Goal: Navigation & Orientation: Find specific page/section

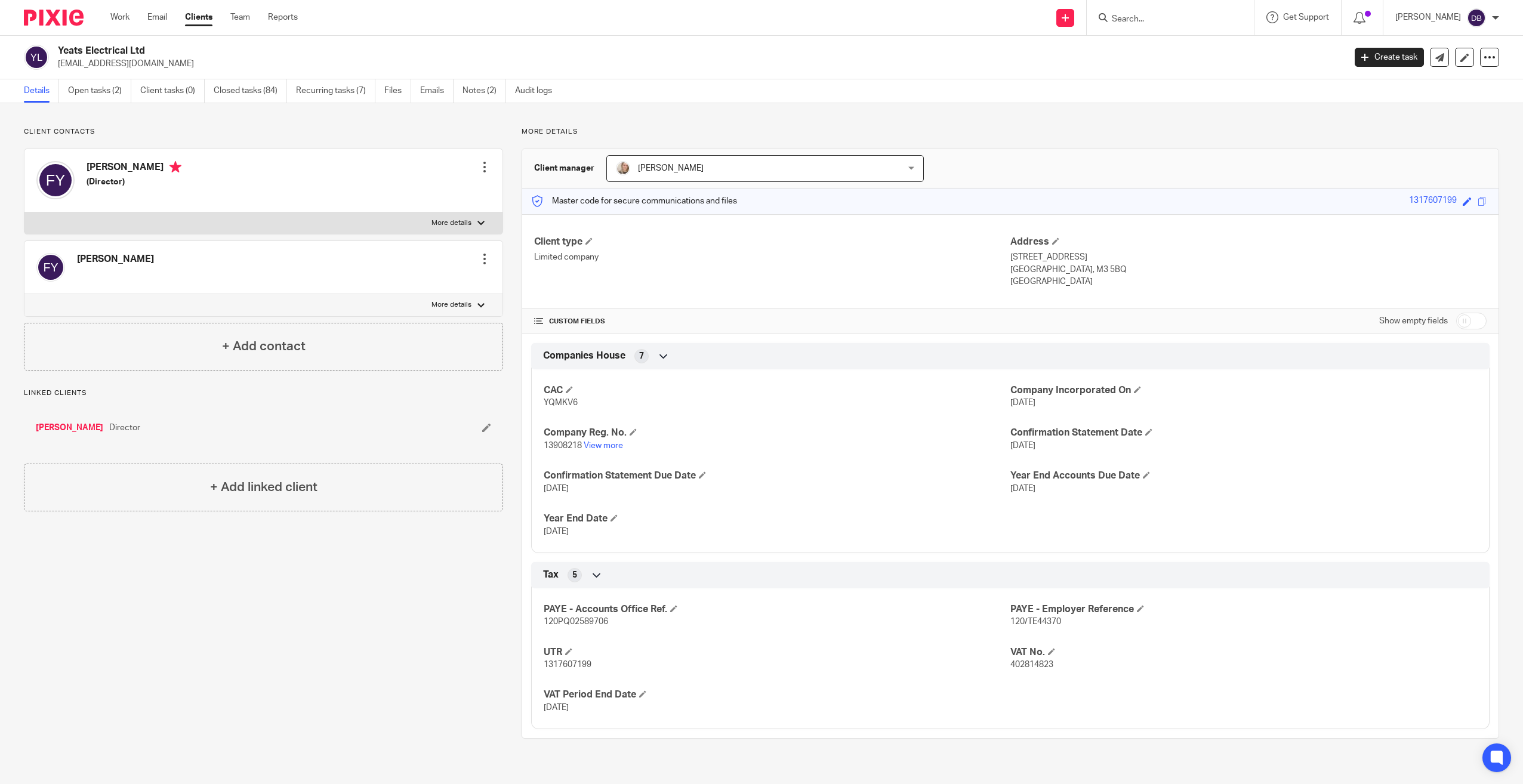
click at [1175, 32] on div at bounding box center [1170, 17] width 167 height 35
click at [1175, 27] on div at bounding box center [1170, 17] width 167 height 35
click at [1168, 21] on input "Search" at bounding box center [1164, 19] width 107 height 11
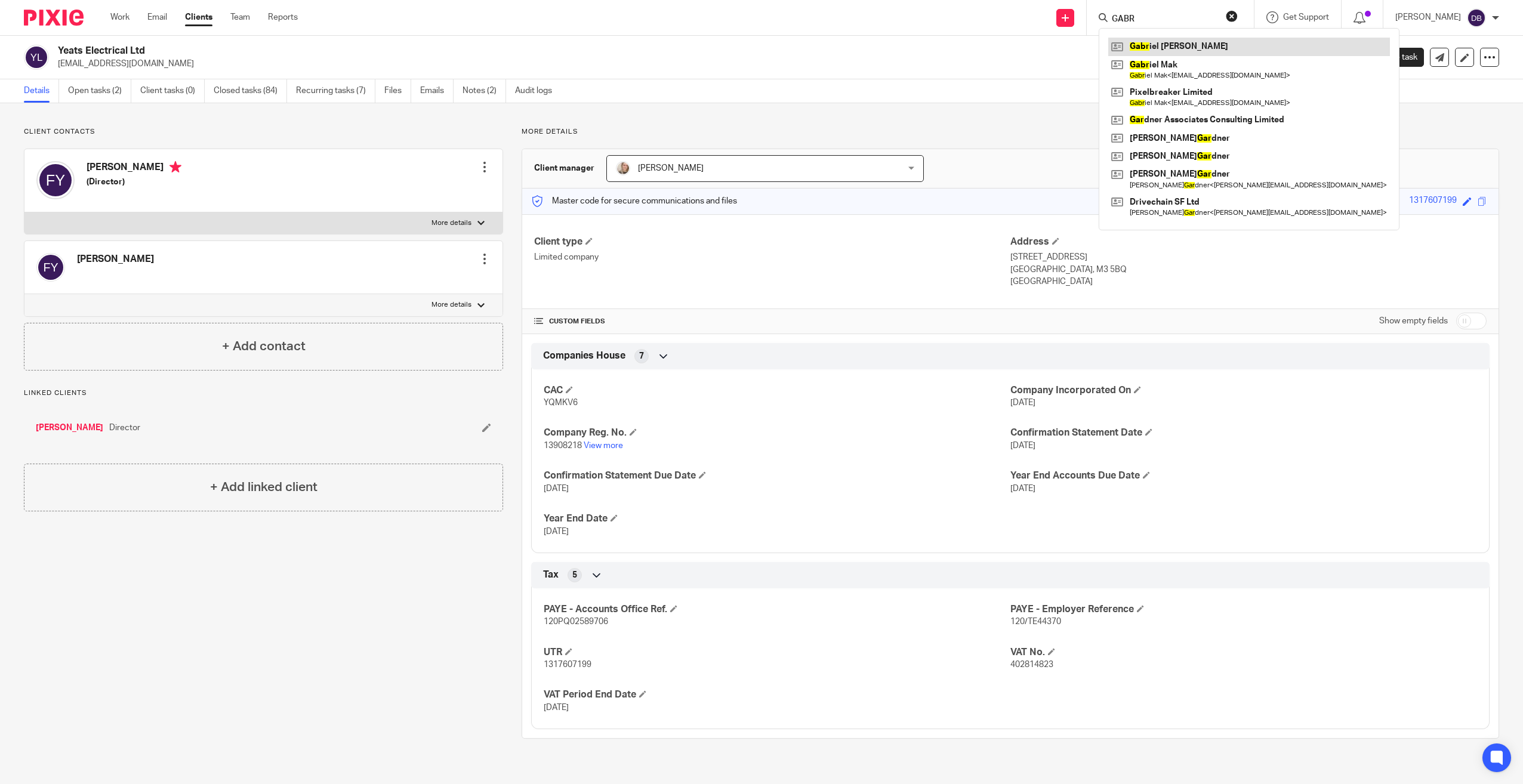
type input "GABR"
click at [1176, 46] on link at bounding box center [1249, 46] width 282 height 18
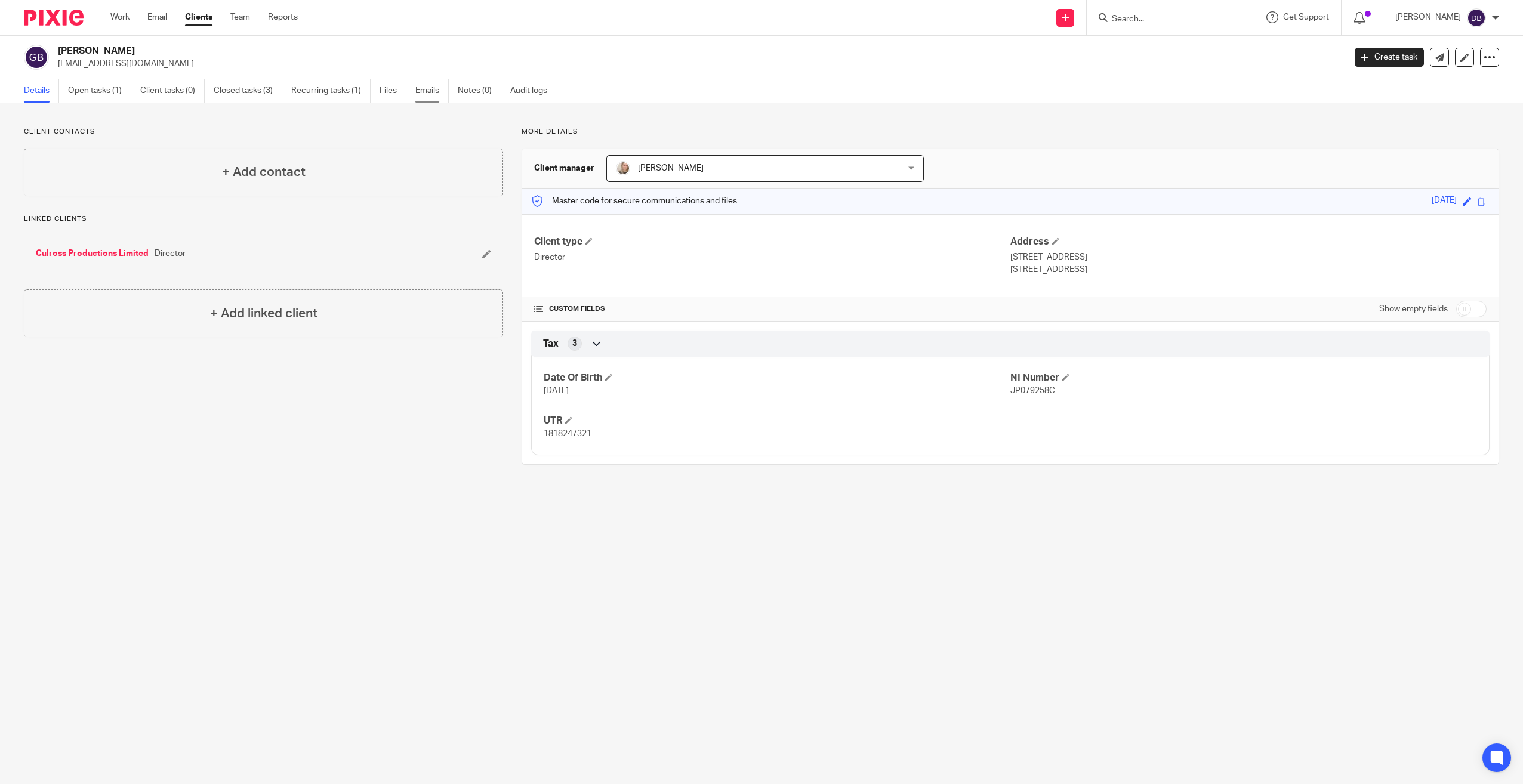
click at [422, 95] on link "Emails" at bounding box center [432, 91] width 34 height 23
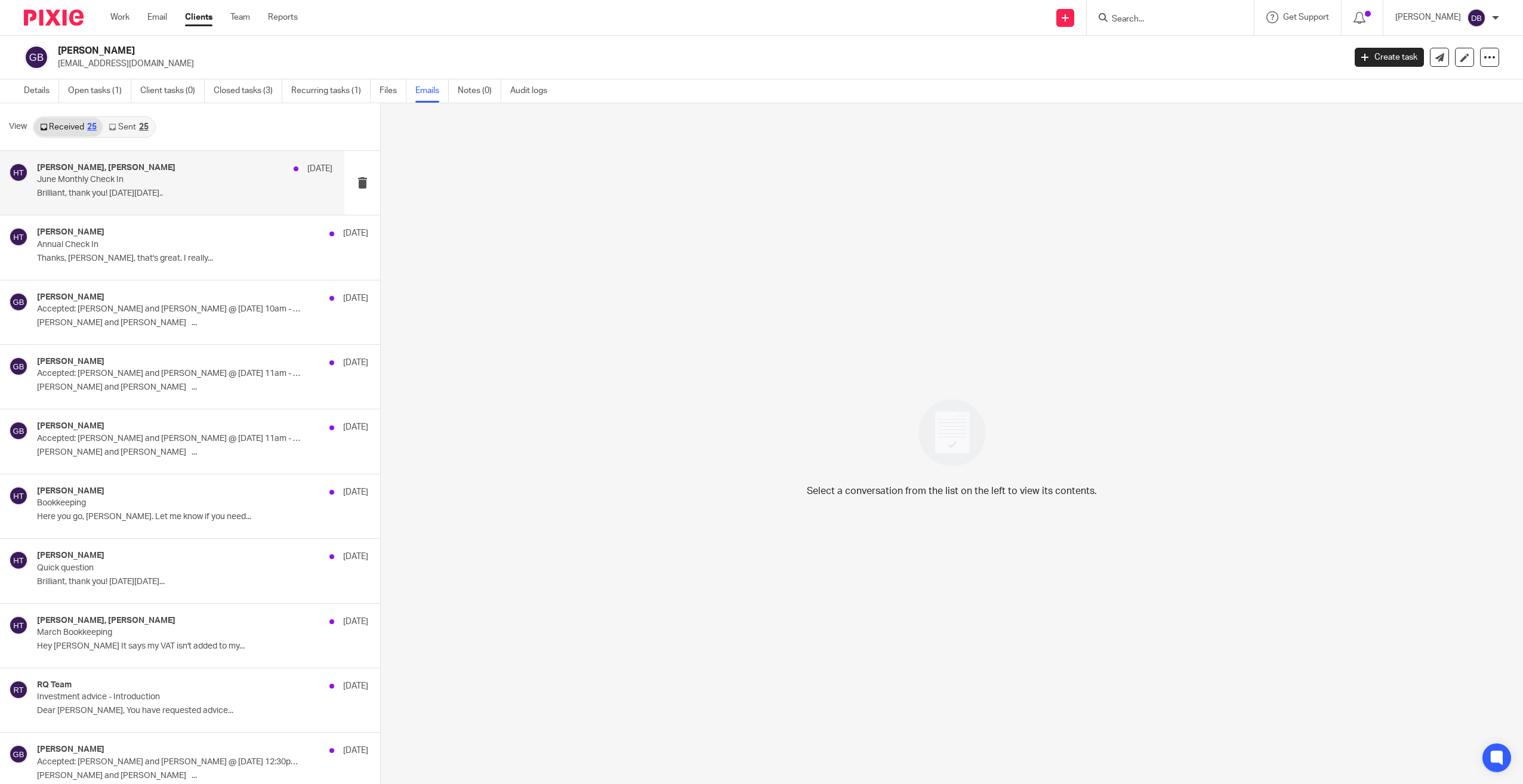
click at [213, 205] on div "Gabriel Bisset-Smith, Hayley Trask 15 Aug June Monthly Check In Brilliant, than…" at bounding box center [172, 182] width 345 height 64
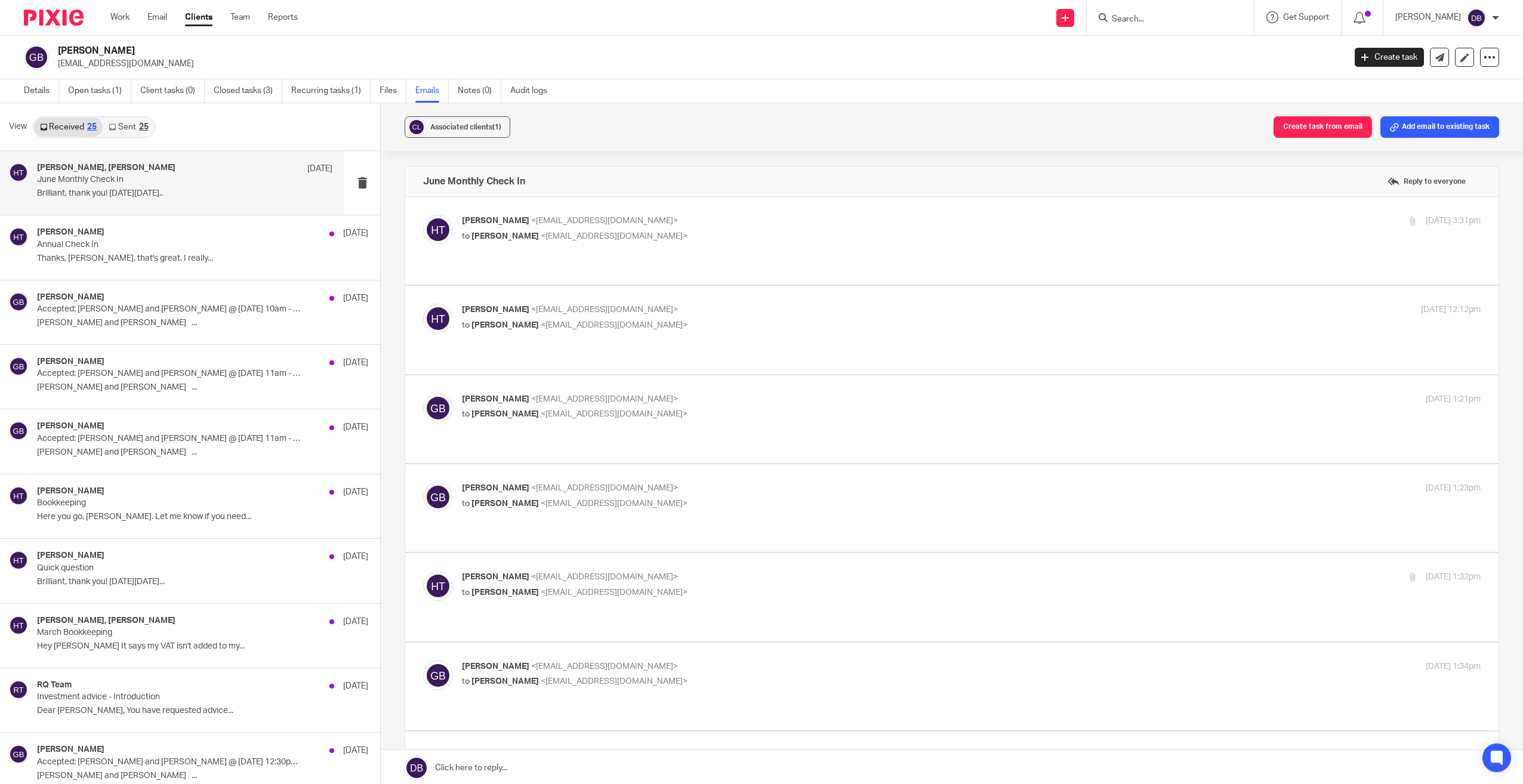
click at [681, 251] on div "Hayley Trask <hayley@wearemap.co.uk> to Gabriel Bisset-Smith <gbissetsmith@gmai…" at bounding box center [951, 240] width 1058 height 52
click at [689, 222] on p "Hayley Trask <hayley@wearemap.co.uk>" at bounding box center [801, 220] width 679 height 13
checkbox input "true"
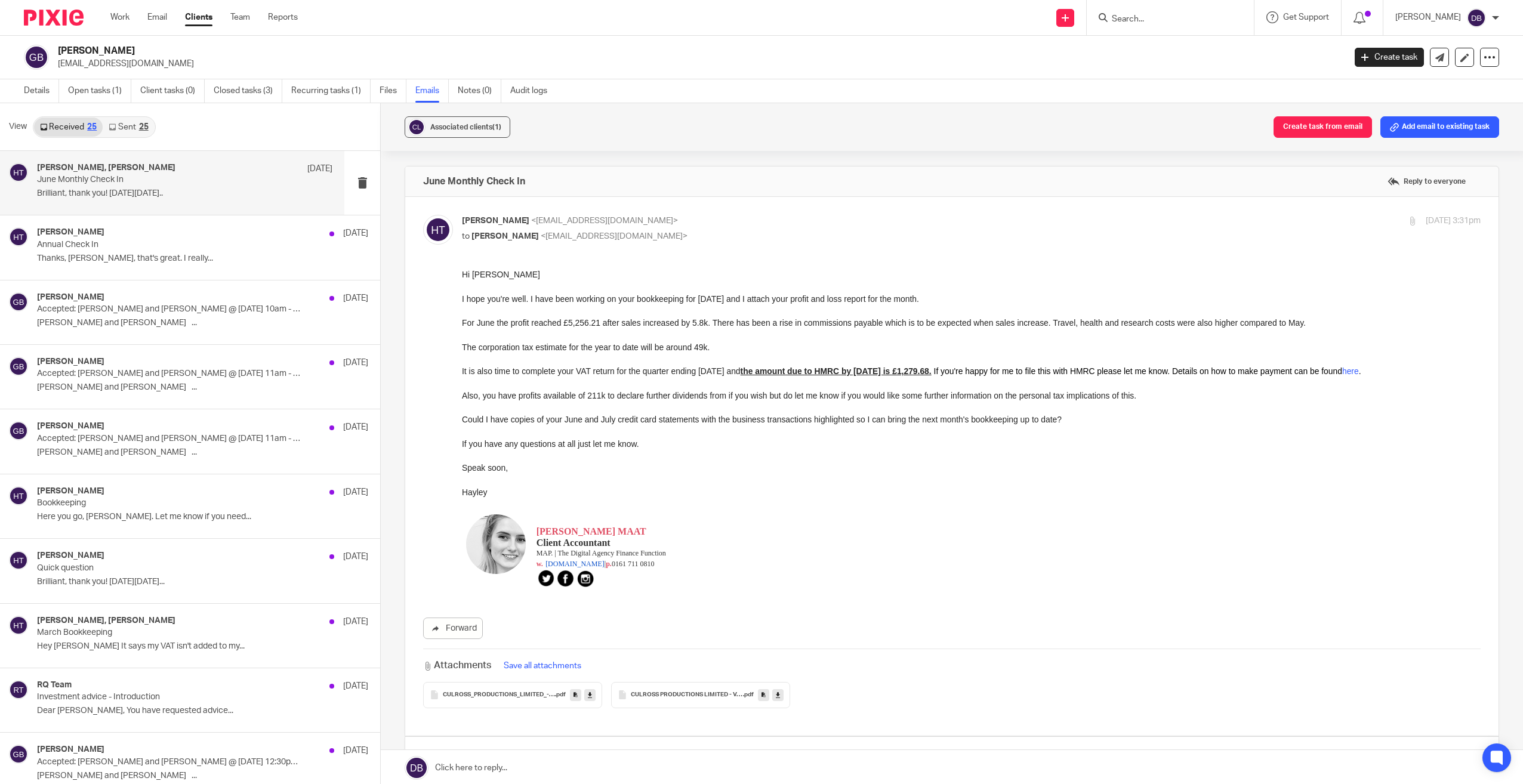
click at [1170, 11] on form at bounding box center [1174, 17] width 127 height 14
click at [1166, 17] on input "Search" at bounding box center [1164, 19] width 107 height 11
type input "CUL"
click at [1222, 55] on link at bounding box center [1201, 46] width 187 height 18
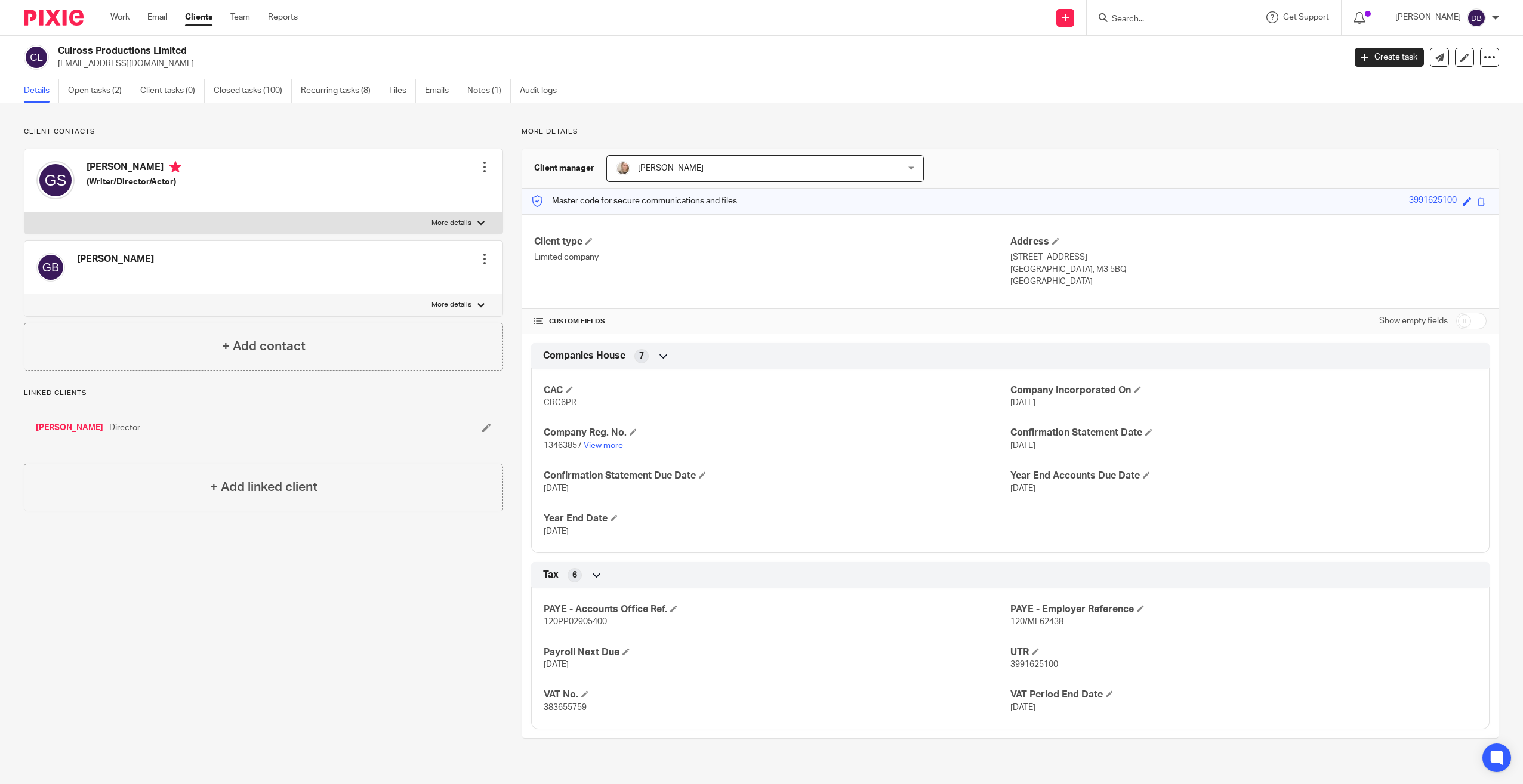
click at [81, 23] on img at bounding box center [54, 17] width 60 height 16
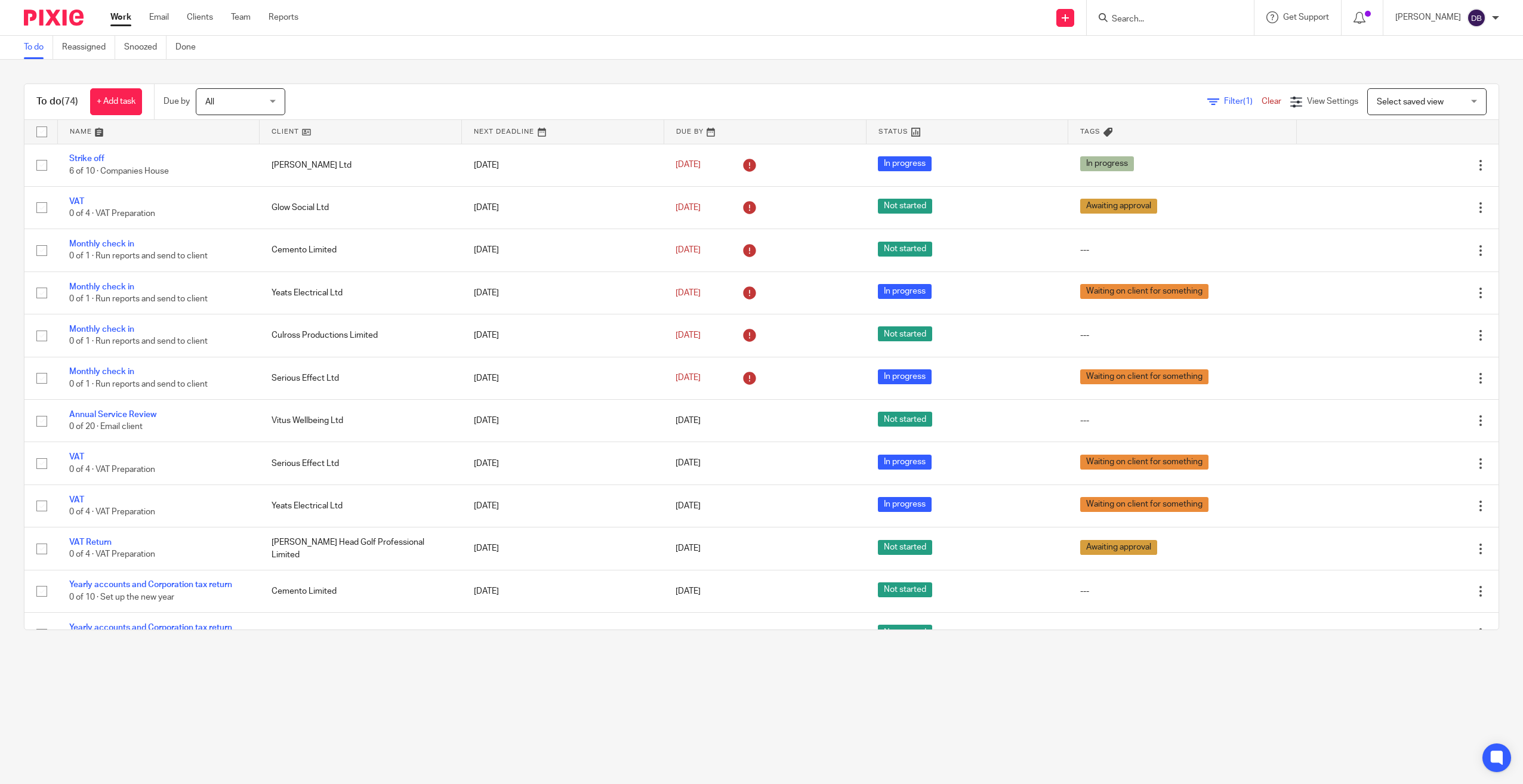
click at [1156, 18] on input "Search" at bounding box center [1164, 19] width 107 height 11
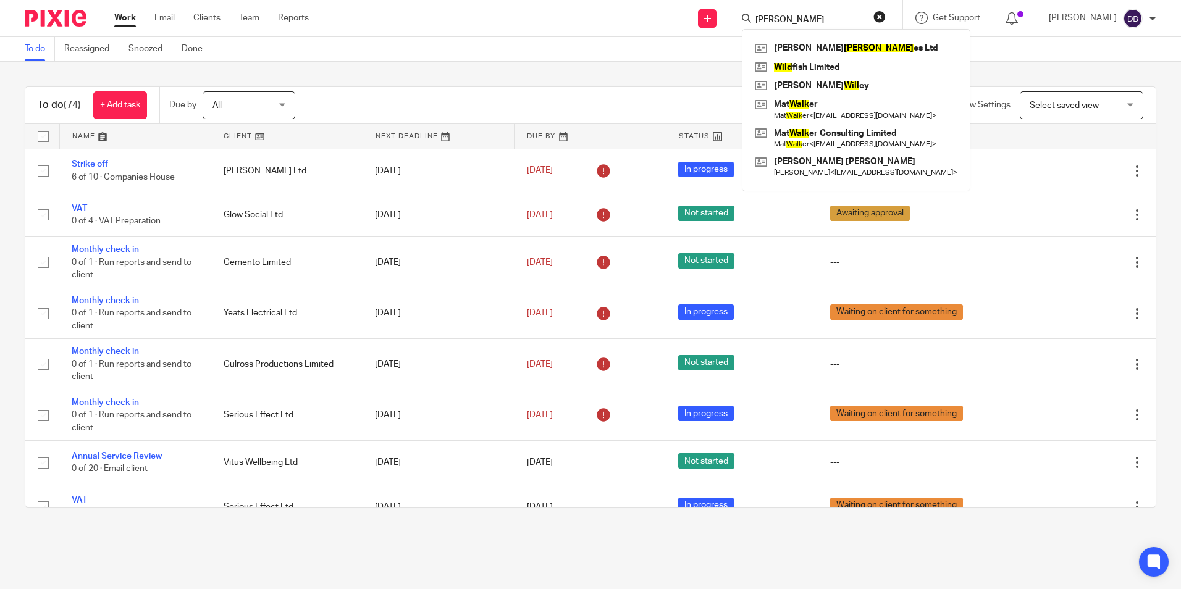
click at [792, 19] on input "[PERSON_NAME]" at bounding box center [809, 20] width 111 height 11
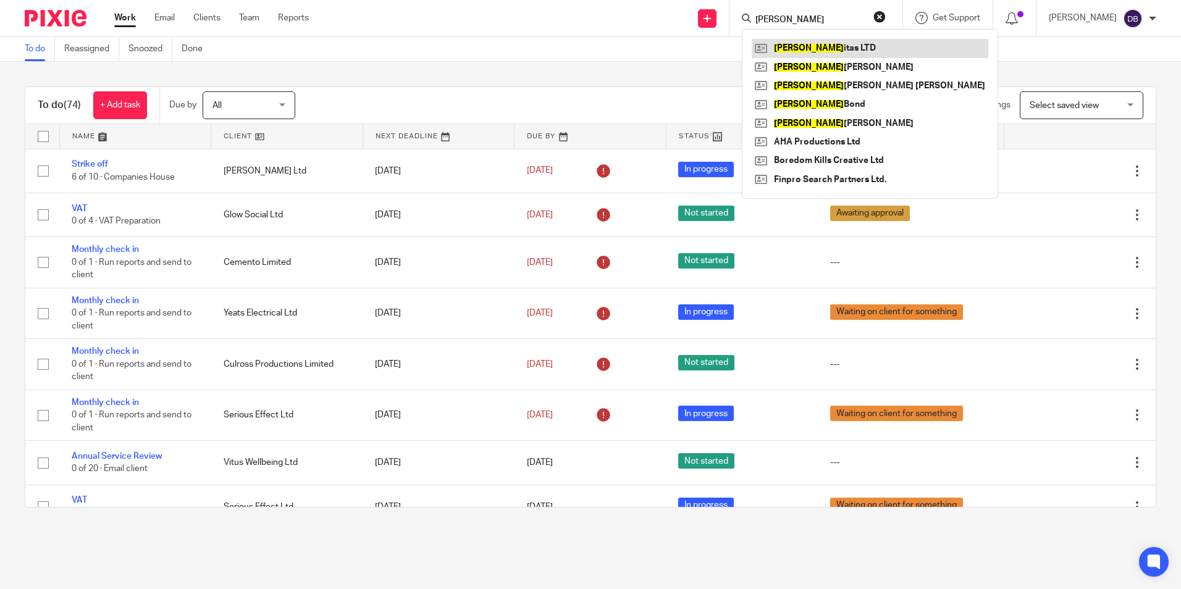
type input "[PERSON_NAME]"
click at [847, 44] on link at bounding box center [870, 48] width 237 height 19
